Goal: Task Accomplishment & Management: Complete application form

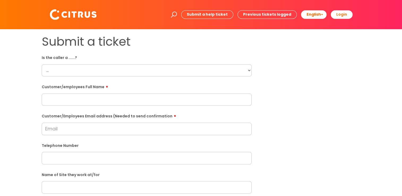
click at [174, 65] on select "... Citrus Customer Citrus Employee Contractor Supplier" at bounding box center [147, 70] width 210 height 12
select select "Citrus Employee"
click at [42, 64] on select "... Citrus Customer Citrus Employee Contractor Supplier" at bounding box center [147, 70] width 210 height 12
click at [80, 96] on input "text" at bounding box center [147, 100] width 210 height 12
paste input "Jagmeet Brar"
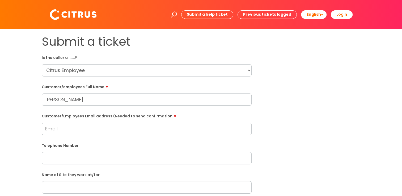
type input "Jagmeet Brar"
click at [99, 130] on input "Customer/Employees Email address (Needed to send confirmation" at bounding box center [147, 129] width 210 height 12
type input "jagmeetb02@gmail.com"
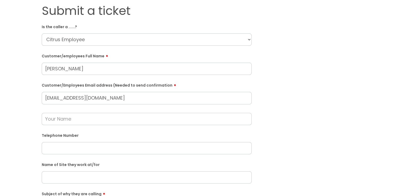
scroll to position [53, 0]
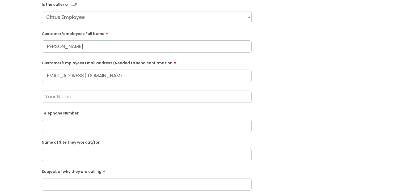
paste input "07438509971"
type input "07438509971"
click at [5, 101] on div "Submit a ticket Is the caller a ......? ... Citrus Customer Citrus Employee Con…" at bounding box center [201, 153] width 402 height 354
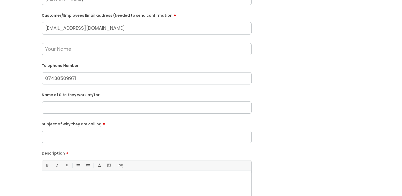
scroll to position [106, 0]
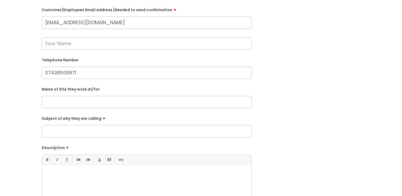
click at [97, 107] on input "text" at bounding box center [147, 102] width 210 height 12
click at [104, 108] on input "text" at bounding box center [147, 102] width 210 height 12
click at [105, 124] on div "Subject of why they are calling" at bounding box center [147, 126] width 210 height 24
click at [105, 128] on input "Subject of why they are calling" at bounding box center [147, 131] width 210 height 12
click at [104, 103] on input "text" at bounding box center [147, 102] width 210 height 12
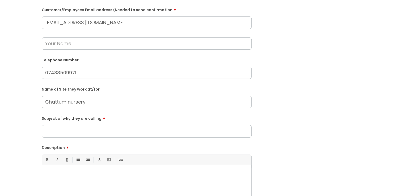
drag, startPoint x: 62, startPoint y: 104, endPoint x: 42, endPoint y: 102, distance: 20.0
click at [42, 102] on input "Chattum nursery" at bounding box center [147, 102] width 210 height 12
click at [122, 102] on input "Chatham nursery" at bounding box center [147, 102] width 210 height 12
type input "Chatham nursery"
click at [93, 129] on input "Subject of why they are calling" at bounding box center [147, 131] width 210 height 12
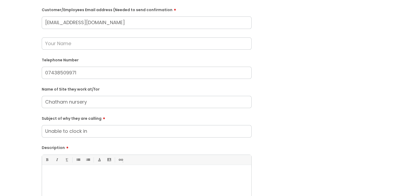
type input "Unable to clock in"
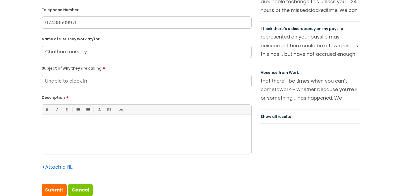
scroll to position [159, 0]
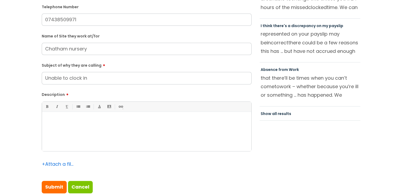
click at [104, 139] on div at bounding box center [146, 133] width 209 height 37
click at [205, 115] on div "Jagmeet cannot clock in, she was due to clock in at 18:15pm." at bounding box center [146, 133] width 209 height 37
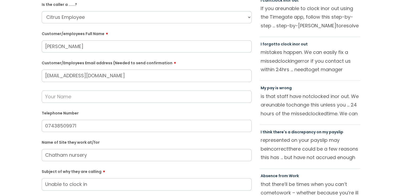
click at [31, 109] on div "Submit a ticket Is the caller a ......? ... Citrus Customer Citrus Employee Con…" at bounding box center [200, 144] width 391 height 327
click at [50, 104] on form "Is the caller a ......? ... Citrus Customer Citrus Employee Contractor Supplier…" at bounding box center [147, 150] width 210 height 300
click at [53, 97] on input "text" at bounding box center [147, 97] width 210 height 12
click at [129, 91] on input "text" at bounding box center [147, 97] width 210 height 12
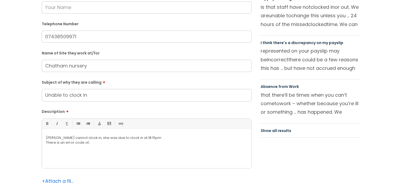
scroll to position [186, 0]
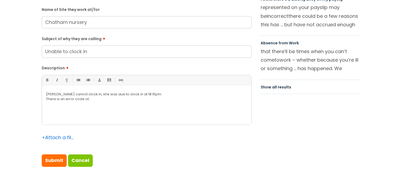
click at [103, 103] on p at bounding box center [146, 103] width 201 height 5
click at [102, 98] on p "There is an error code of;" at bounding box center [146, 99] width 201 height 5
click at [152, 92] on p "Jagmeet cannot clock in, she was due to clock in at 18:15pm." at bounding box center [146, 94] width 201 height 5
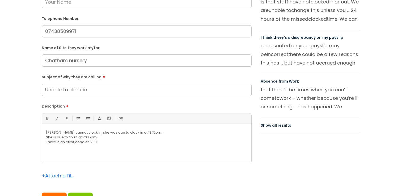
scroll to position [106, 0]
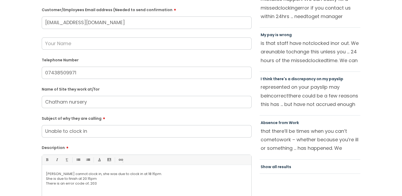
click at [27, 48] on div "Submit a ticket Is the caller a ......? ... Citrus Customer Citrus Employee Con…" at bounding box center [200, 91] width 391 height 327
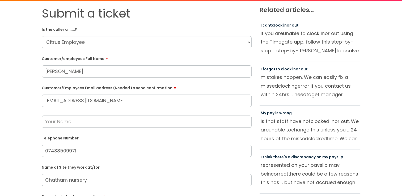
scroll to position [27, 0]
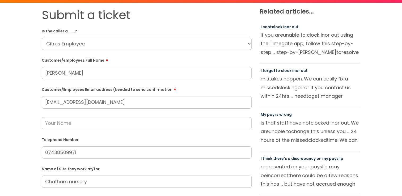
click at [86, 75] on input "Jagmeet Brar" at bounding box center [147, 73] width 210 height 12
click at [12, 113] on div "Submit a ticket Is the caller a ......? ... Citrus Customer Citrus Employee Con…" at bounding box center [200, 171] width 391 height 327
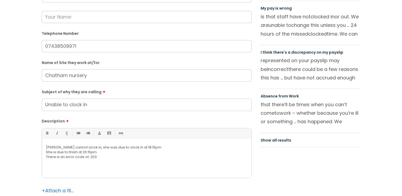
scroll to position [239, 0]
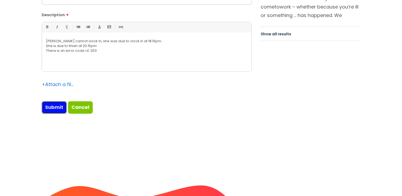
click at [53, 111] on input "Submit" at bounding box center [54, 107] width 25 height 12
type input "Please Wait..."
